Goal: Task Accomplishment & Management: Complete application form

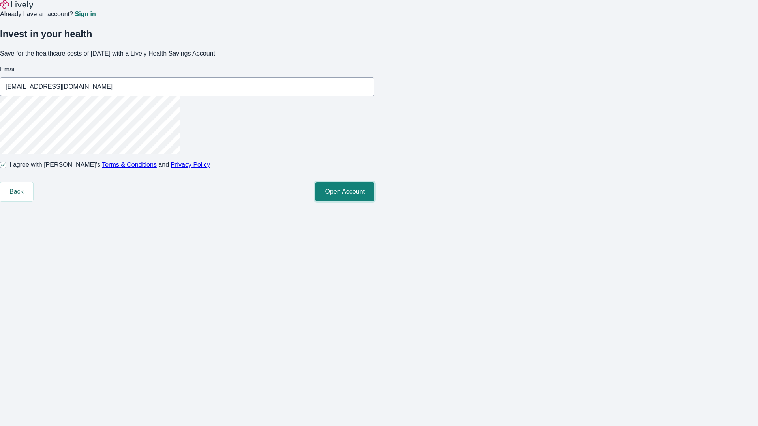
click at [374, 201] on button "Open Account" at bounding box center [344, 191] width 59 height 19
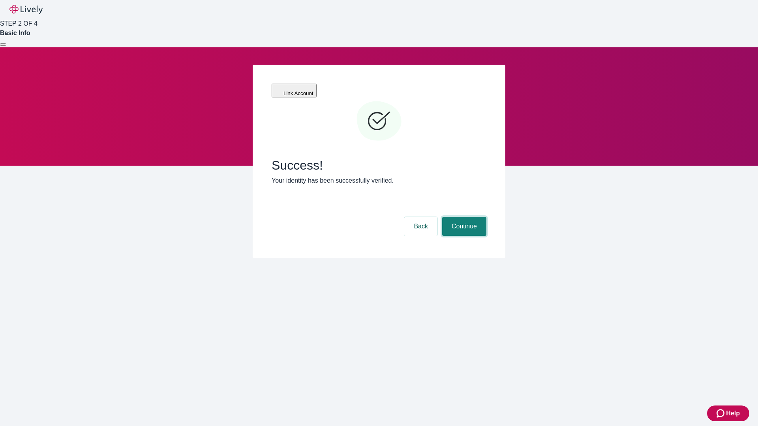
click at [463, 217] on button "Continue" at bounding box center [464, 226] width 44 height 19
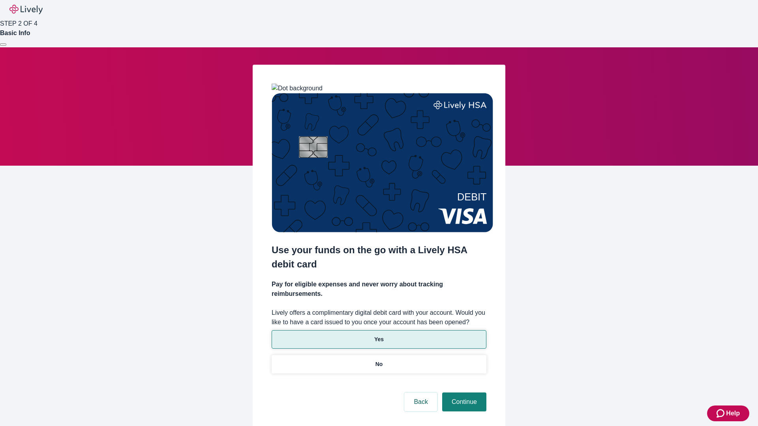
click at [379, 335] on p "Yes" at bounding box center [378, 339] width 9 height 8
click at [463, 393] on button "Continue" at bounding box center [464, 402] width 44 height 19
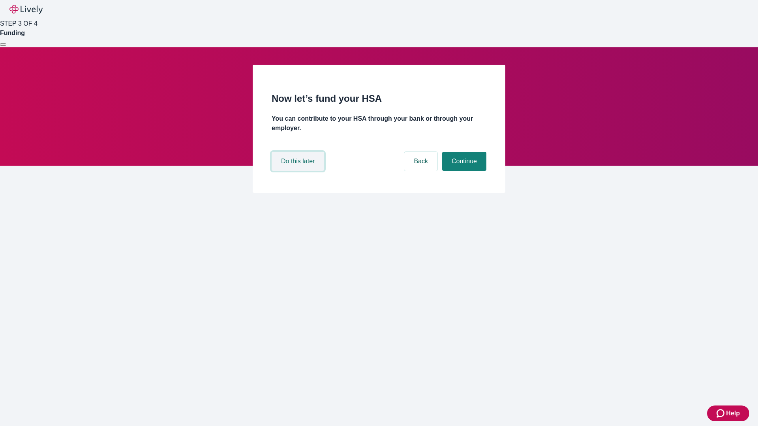
click at [299, 171] on button "Do this later" at bounding box center [298, 161] width 52 height 19
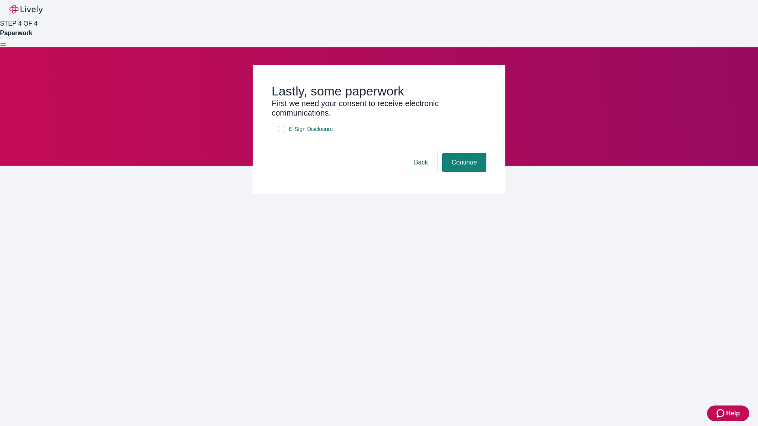
click at [281, 132] on input "E-Sign Disclosure" at bounding box center [281, 129] width 6 height 6
checkbox input "true"
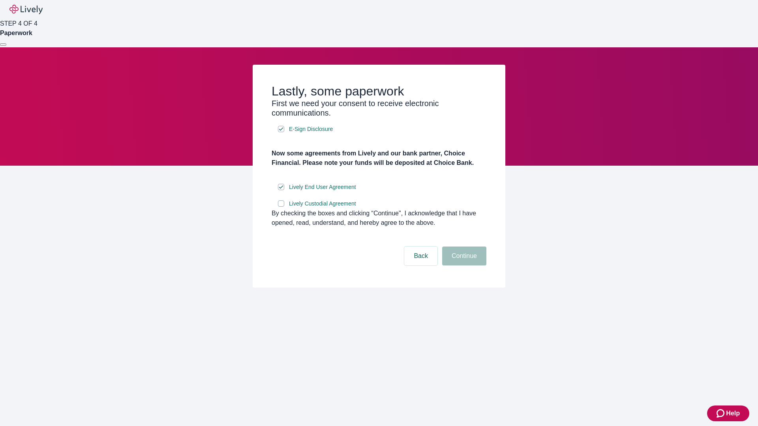
click at [281, 207] on input "Lively Custodial Agreement" at bounding box center [281, 204] width 6 height 6
checkbox input "true"
click at [463, 266] on button "Continue" at bounding box center [464, 256] width 44 height 19
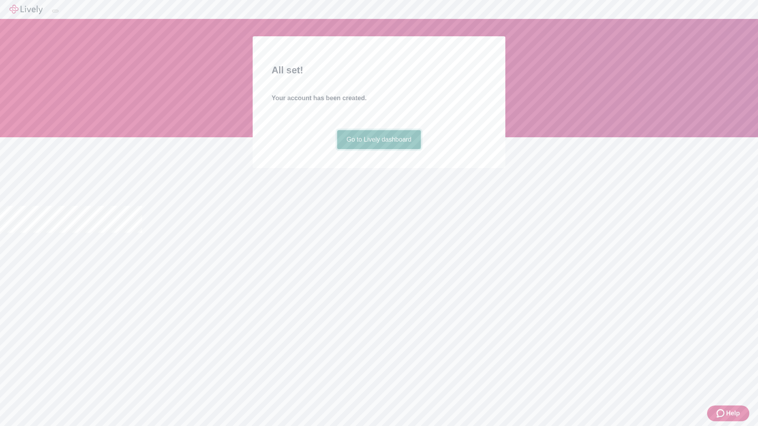
click at [379, 149] on link "Go to Lively dashboard" at bounding box center [379, 139] width 84 height 19
